Goal: Find specific page/section: Find specific page/section

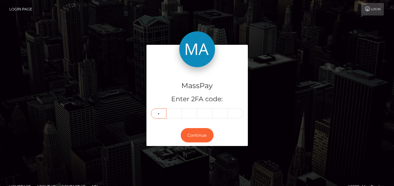
type input "9"
type input "3"
type input "7"
type input "9"
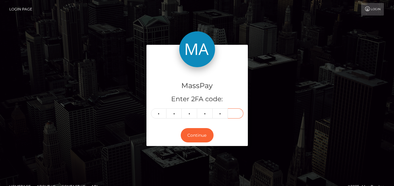
type input "8"
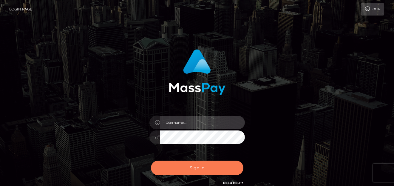
type input "denise"
click at [196, 165] on button "Sign in" at bounding box center [197, 167] width 92 height 15
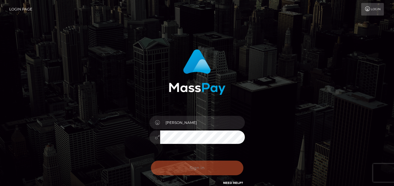
click at [199, 170] on div "Sign in Need Help?" at bounding box center [197, 170] width 104 height 27
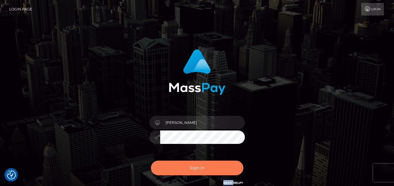
click at [198, 168] on button "Sign in" at bounding box center [197, 167] width 92 height 15
click at [189, 170] on button "Sign in" at bounding box center [197, 167] width 92 height 15
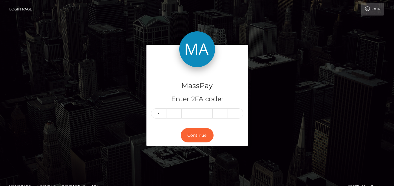
type input "9"
type input "3"
type input "7"
type input "9"
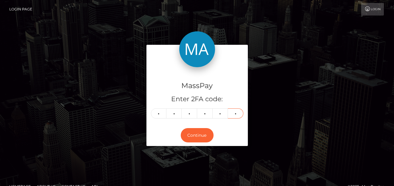
type input "8"
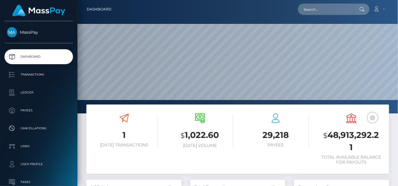
scroll to position [163, 95]
click at [326, 11] on input "text" at bounding box center [326, 9] width 56 height 11
paste input "terrancognita@yahoo.com"
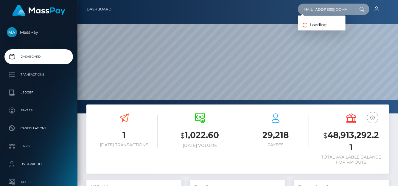
type input "terrancognita@yahoo.com"
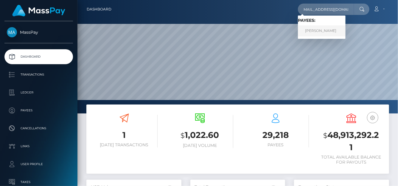
click at [321, 30] on link "JUANITA LUCILLE THORNTON" at bounding box center [322, 30] width 48 height 11
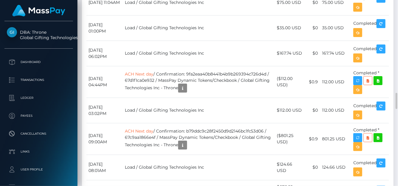
scroll to position [1272, 0]
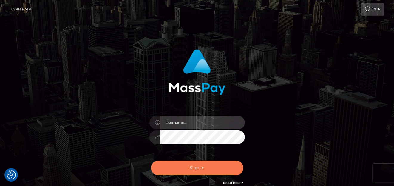
type input "denise"
click at [210, 166] on button "Sign in" at bounding box center [197, 167] width 92 height 15
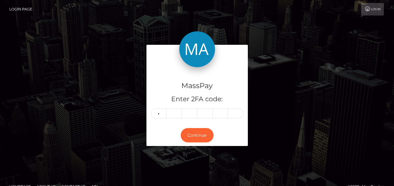
type input "5"
type input "7"
type input "0"
type input "9"
type input "0"
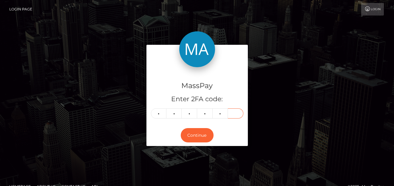
type input "2"
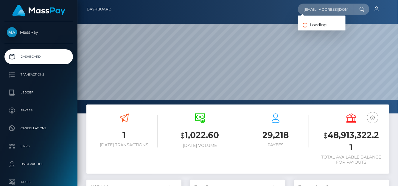
scroll to position [106, 95]
type input "hayleaa4@gmail.com"
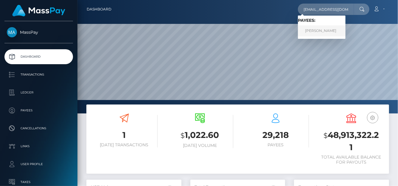
click at [313, 31] on link "HAYLEA BROOKE ALLEN" at bounding box center [322, 30] width 48 height 11
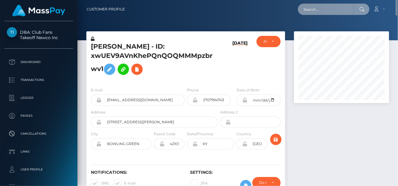
click at [319, 13] on input "text" at bounding box center [326, 9] width 56 height 11
paste input "[EMAIL_ADDRESS][DOMAIN_NAME]"
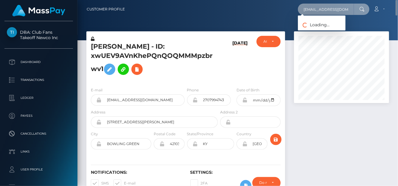
type input "[EMAIL_ADDRESS][DOMAIN_NAME]"
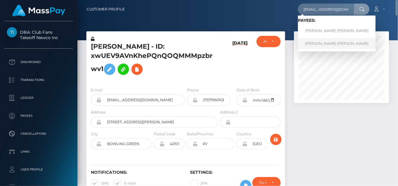
click at [318, 44] on link "[PERSON_NAME] [PERSON_NAME]" at bounding box center [337, 43] width 78 height 11
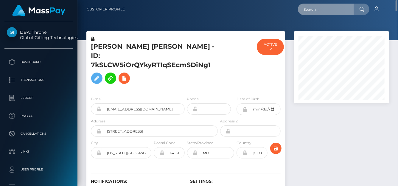
click at [313, 13] on input "text" at bounding box center [326, 9] width 56 height 11
paste input "[EMAIL_ADDRESS][DOMAIN_NAME]"
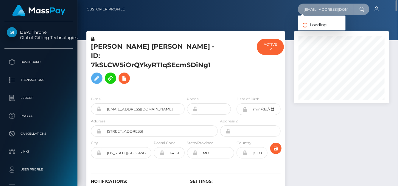
type input "[EMAIL_ADDRESS][DOMAIN_NAME]"
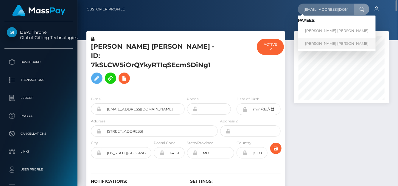
click at [309, 44] on link "NICOLE MARA FITZGERALD" at bounding box center [337, 43] width 78 height 11
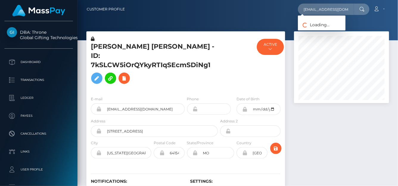
scroll to position [72, 95]
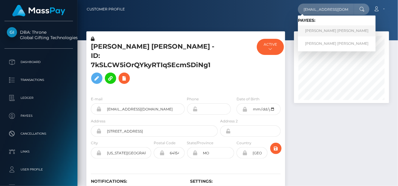
click at [327, 33] on link "NICOLE MARA FITZGERALD" at bounding box center [337, 30] width 78 height 11
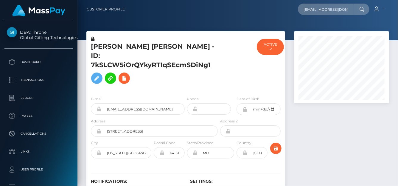
scroll to position [0, 0]
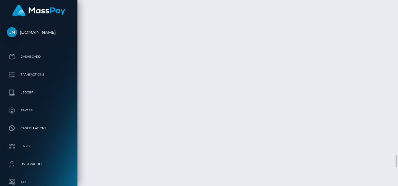
scroll to position [2299, 0]
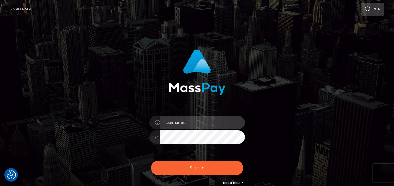
type input "[PERSON_NAME]"
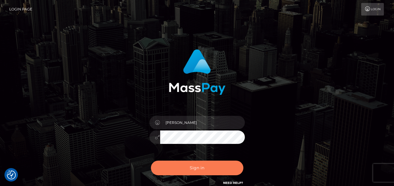
click at [216, 170] on button "Sign in" at bounding box center [197, 167] width 92 height 15
type input "[PERSON_NAME]"
click at [216, 171] on button "Sign in" at bounding box center [197, 167] width 92 height 15
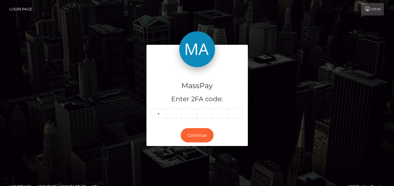
type input "0"
type input "4"
type input "2"
type input "3"
type input "0"
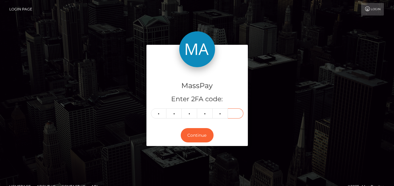
type input "6"
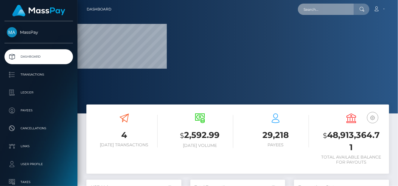
click at [316, 9] on input "text" at bounding box center [326, 9] width 56 height 11
paste input "[EMAIL_ADDRESS][DOMAIN_NAME]"
type input "firstladypreston@yahoo.com"
click at [306, 11] on input "firstladypreston@yahoo.com" at bounding box center [326, 9] width 56 height 11
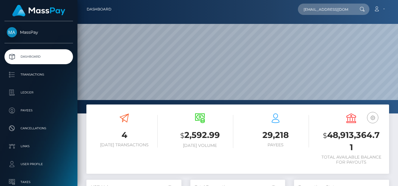
type input "firstladypreston@yahoo.com"
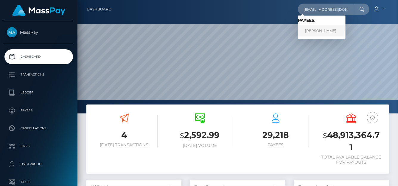
click at [311, 35] on link "Pamela Preston" at bounding box center [322, 30] width 48 height 11
